Goal: Information Seeking & Learning: Find specific fact

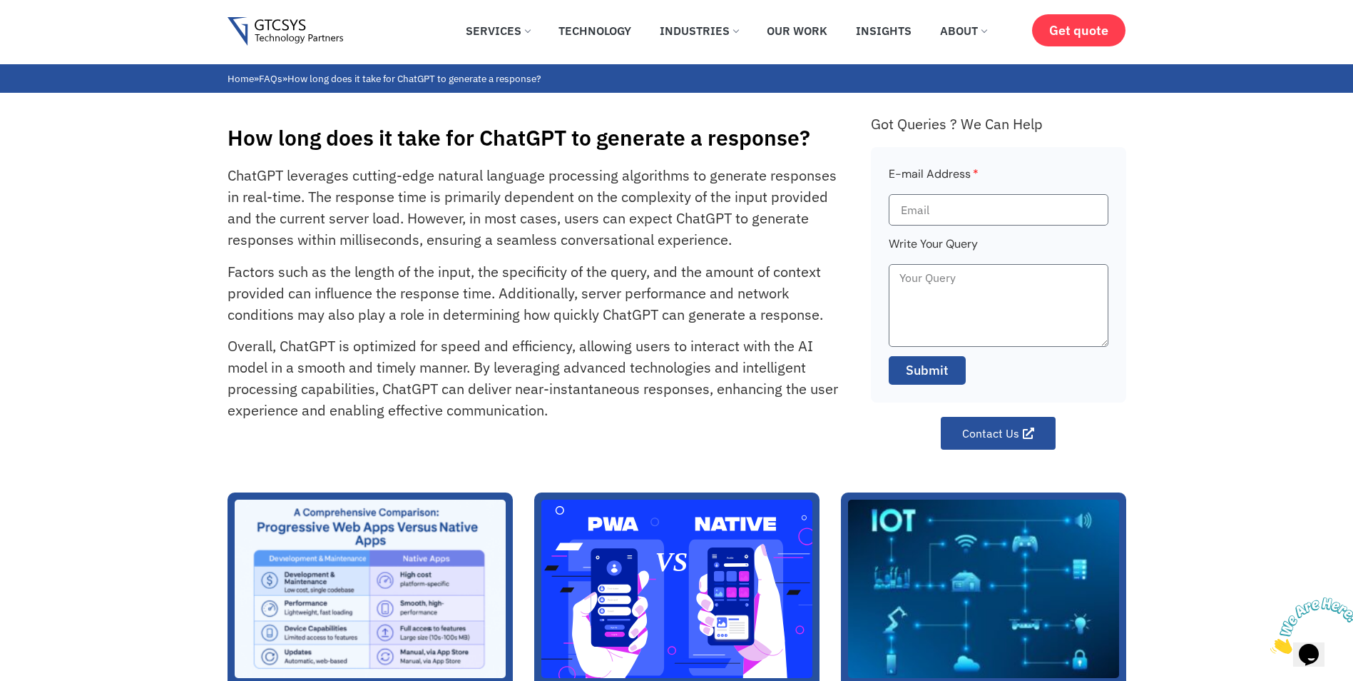
click at [436, 290] on p "Factors such as the length of the input, the specificity of the query, and the …" at bounding box center [533, 293] width 611 height 64
click at [510, 259] on div "ChatGPT leverages cutting-edge natural language processing algorithms to genera…" at bounding box center [542, 307] width 629 height 284
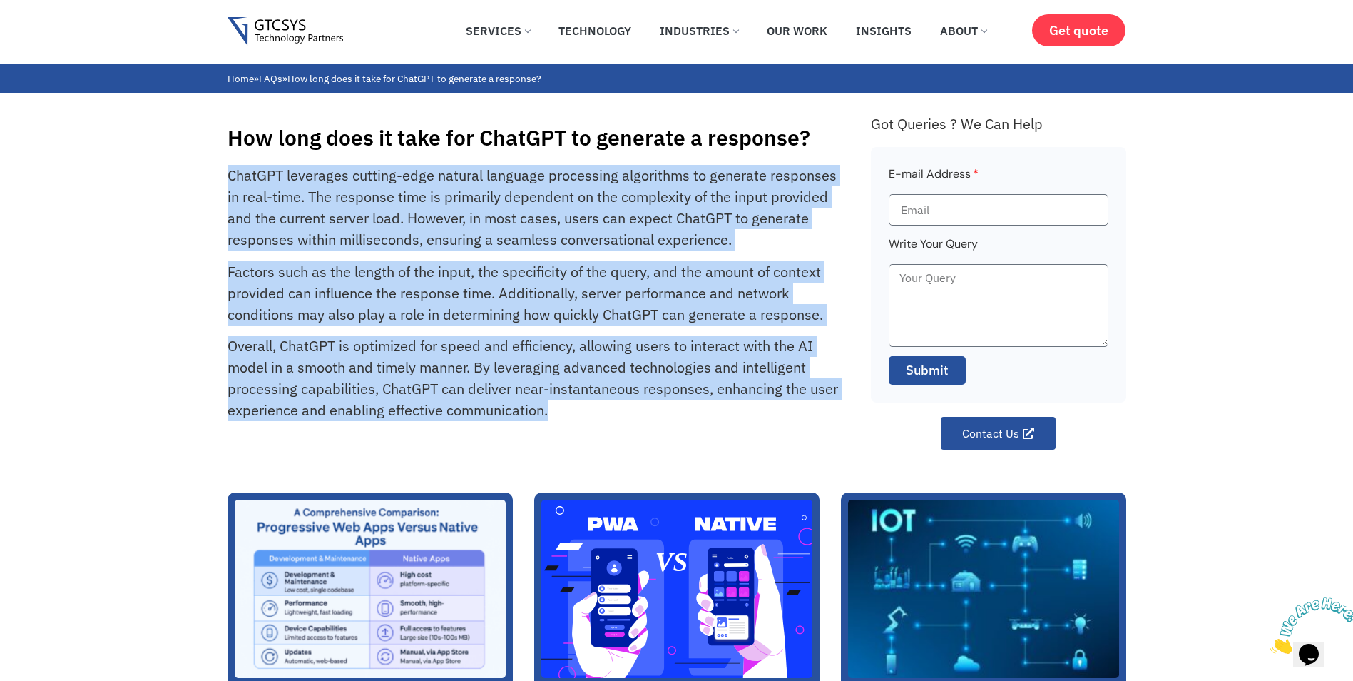
drag, startPoint x: 566, startPoint y: 403, endPoint x: 218, endPoint y: 168, distance: 420.2
click at [218, 168] on div "How long does it take for ChatGPT to generate a response? ChatGPT leverages cut…" at bounding box center [676, 271] width 1353 height 356
click at [395, 280] on p "Factors such as the length of the input, the specificity of the query, and the …" at bounding box center [533, 293] width 611 height 64
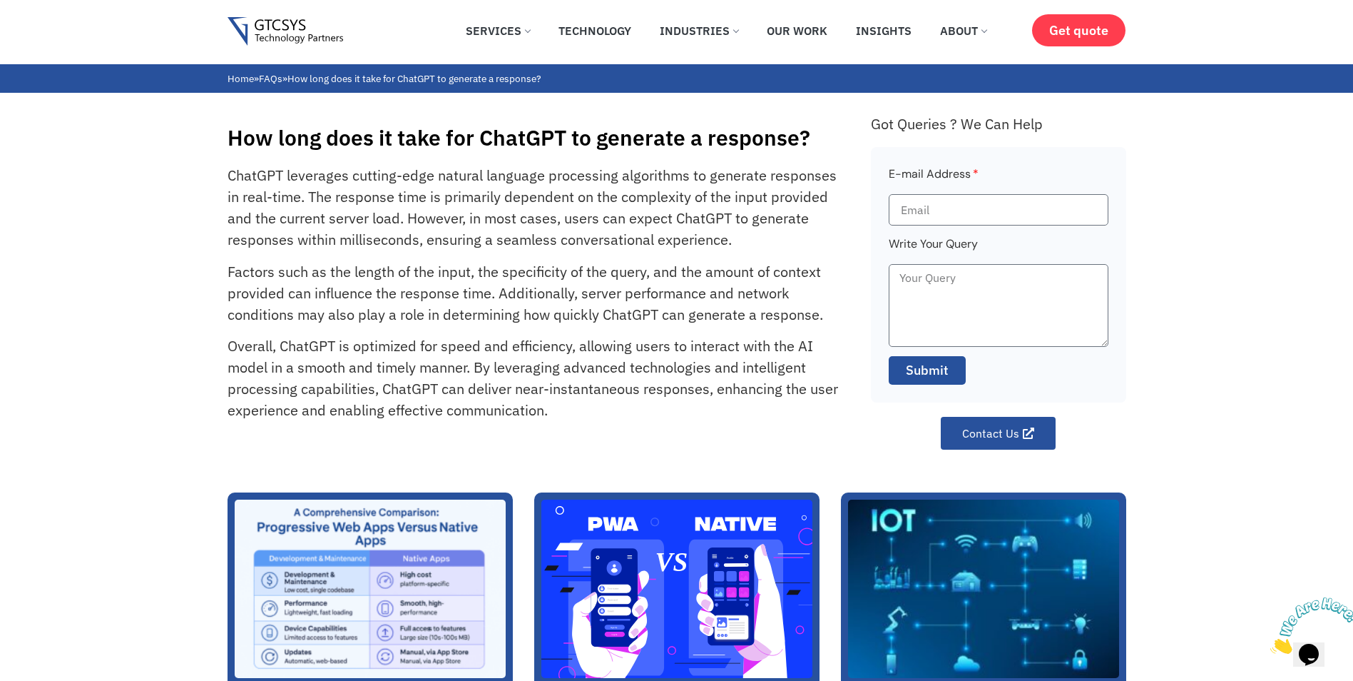
click at [512, 273] on p "Factors such as the length of the input, the specificity of the query, and the …" at bounding box center [533, 293] width 611 height 64
click at [571, 290] on p "Factors such as the length of the input, the specificity of the query, and the …" at bounding box center [533, 293] width 611 height 64
click at [746, 197] on p "ChatGPT leverages cutting-edge natural language processing algorithms to genera…" at bounding box center [533, 208] width 611 height 86
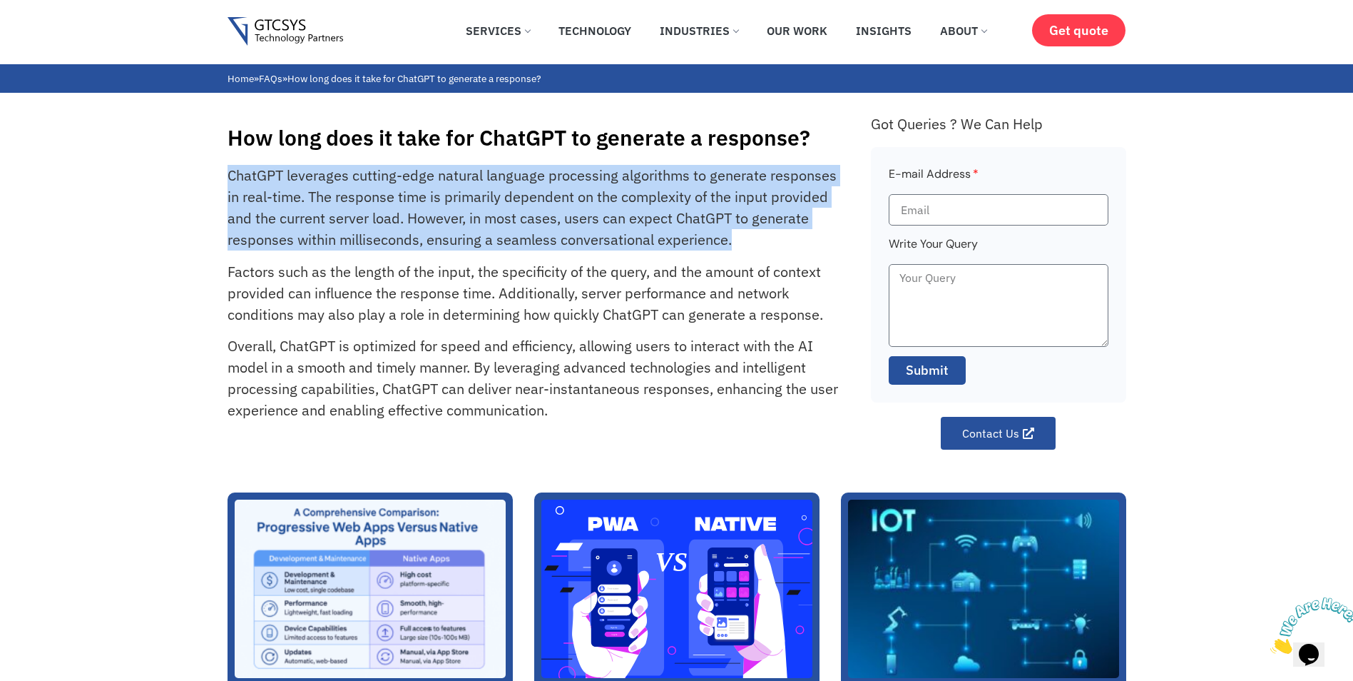
drag, startPoint x: 227, startPoint y: 175, endPoint x: 819, endPoint y: 245, distance: 596.1
click at [819, 245] on p "ChatGPT leverages cutting-edge natural language processing algorithms to genera…" at bounding box center [533, 208] width 611 height 86
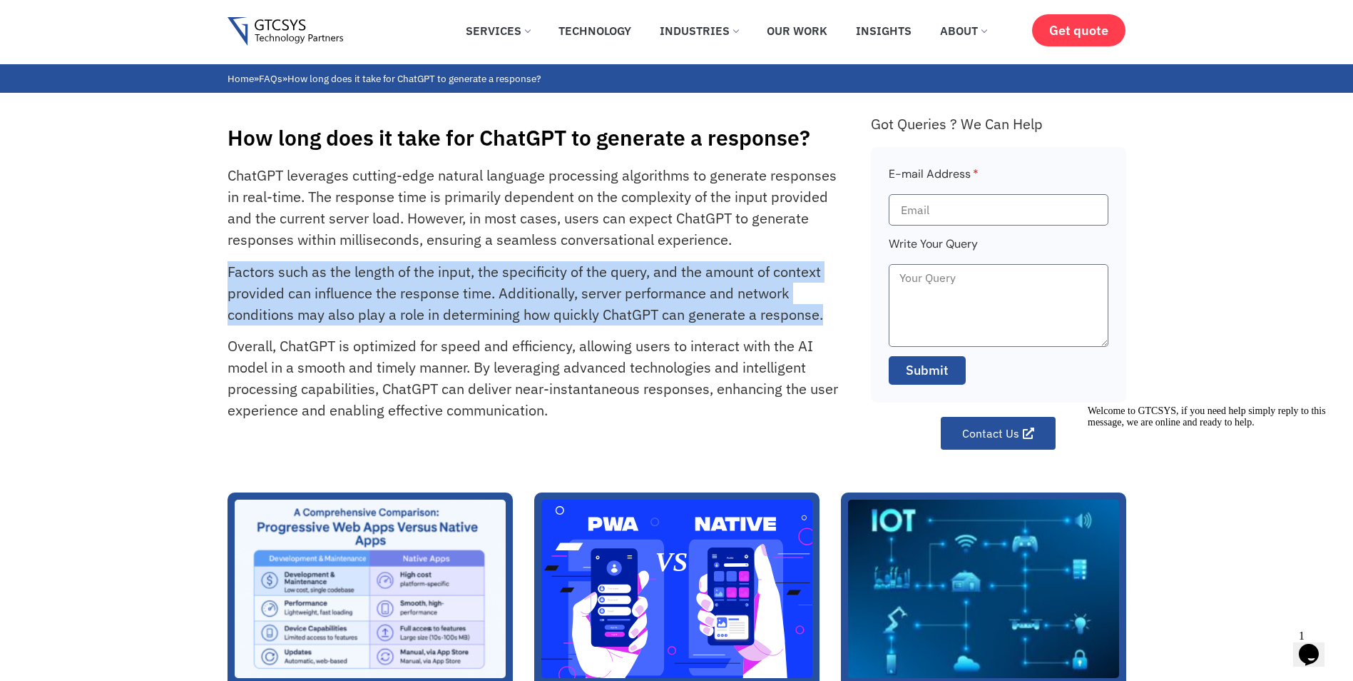
drag, startPoint x: 225, startPoint y: 270, endPoint x: 828, endPoint y: 311, distance: 604.9
click at [828, 311] on div "How long does it take for ChatGPT to generate a response? ChatGPT leverages cut…" at bounding box center [676, 271] width 1353 height 356
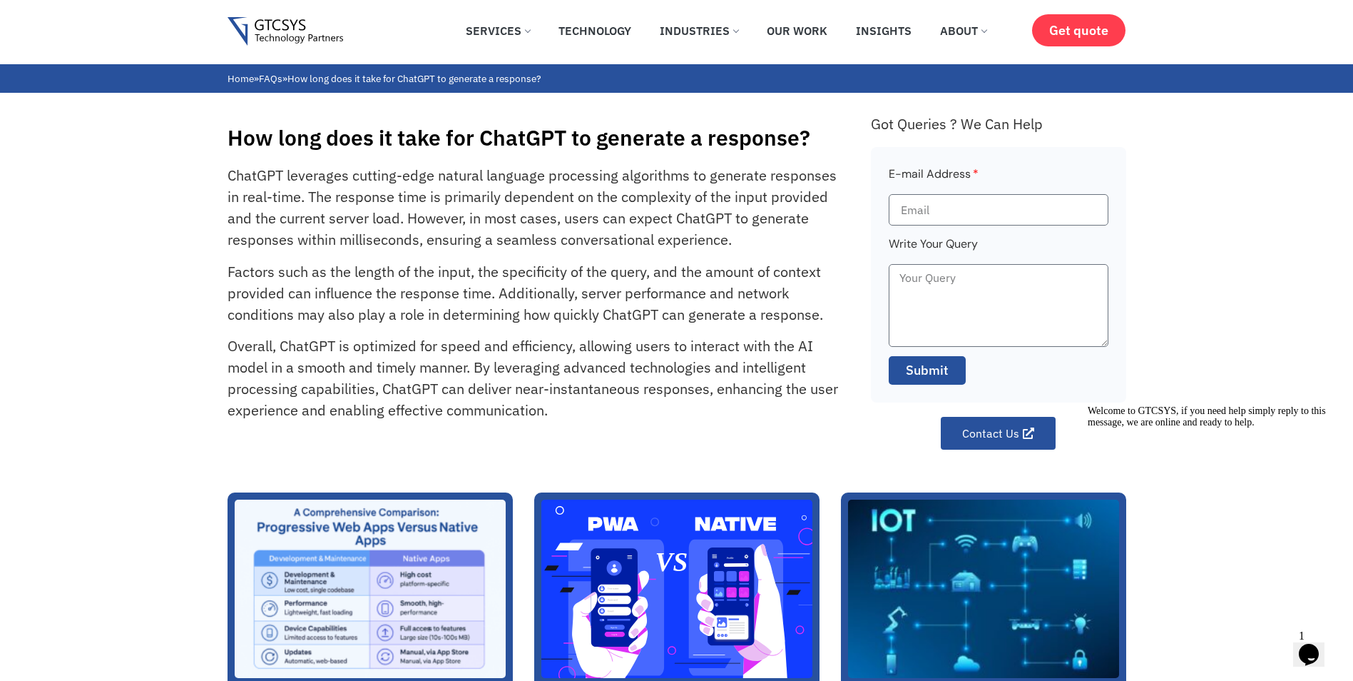
click at [231, 330] on div "ChatGPT leverages cutting-edge natural language processing algorithms to genera…" at bounding box center [542, 307] width 629 height 284
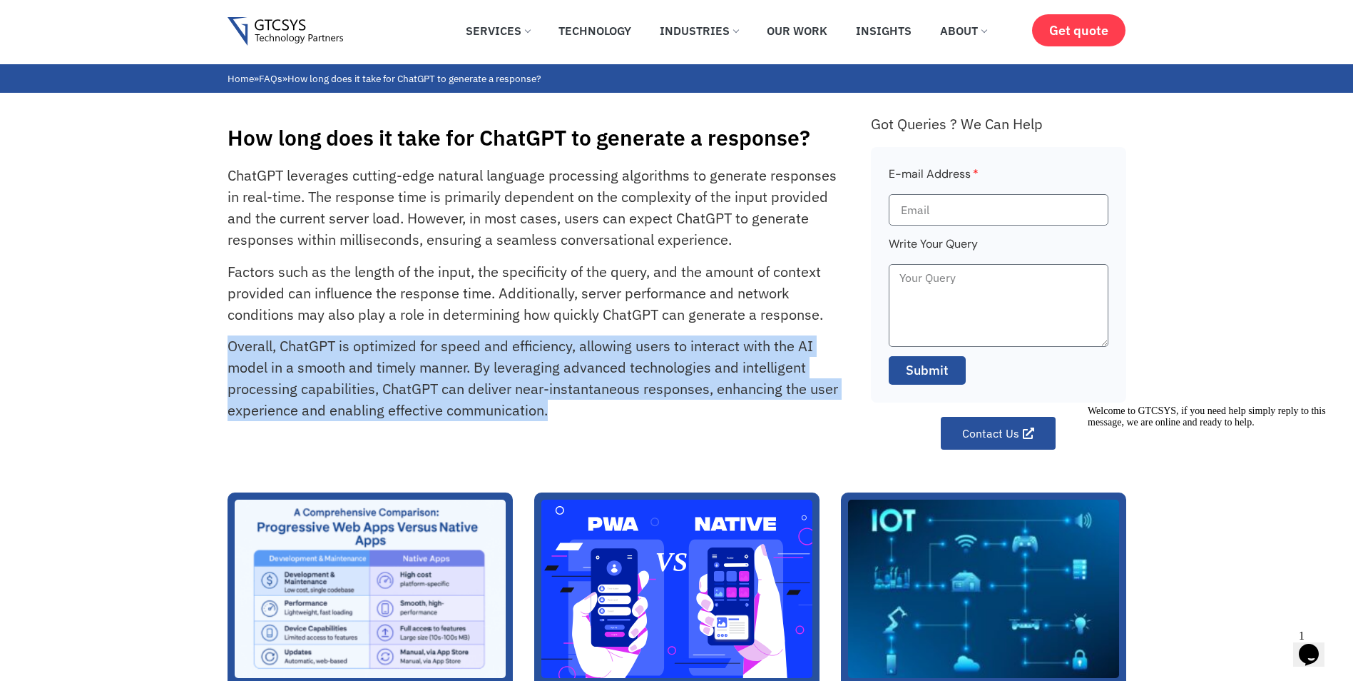
drag, startPoint x: 230, startPoint y: 349, endPoint x: 565, endPoint y: 407, distance: 339.6
click at [565, 407] on p "Overall, ChatGPT is optimized for speed and efficiency, allowing users to inter…" at bounding box center [533, 378] width 611 height 86
click at [562, 409] on p "Overall, ChatGPT is optimized for speed and efficiency, allowing users to inter…" at bounding box center [533, 378] width 611 height 86
